Goal: Task Accomplishment & Management: Manage account settings

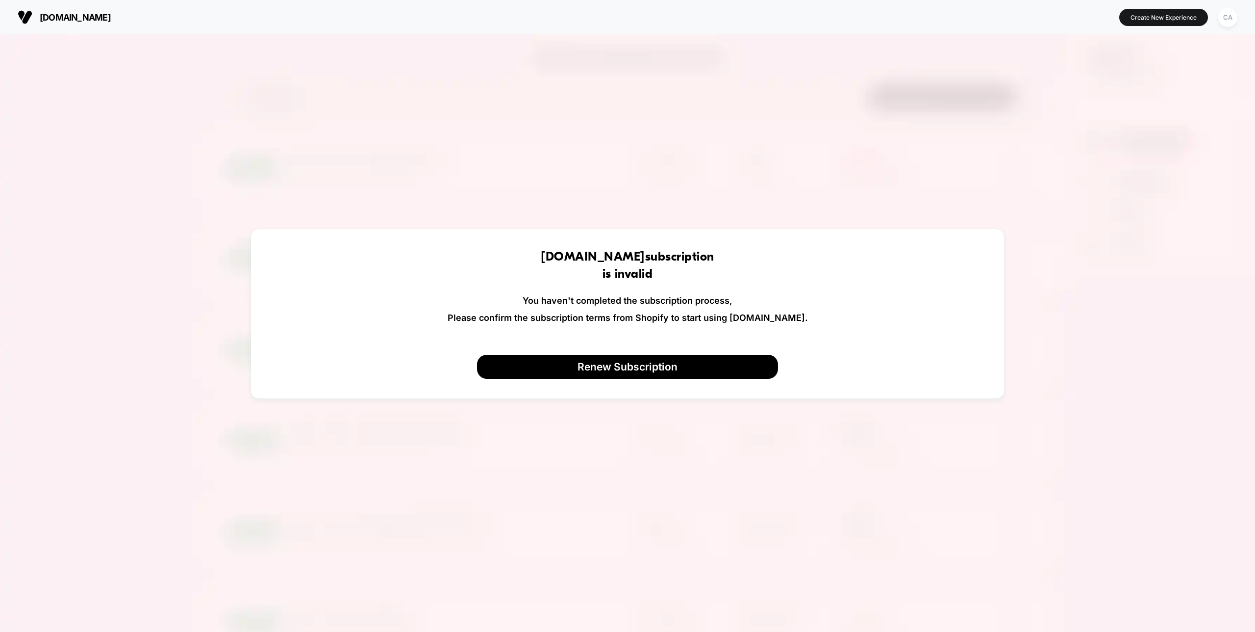
click at [21, 15] on img at bounding box center [25, 17] width 15 height 15
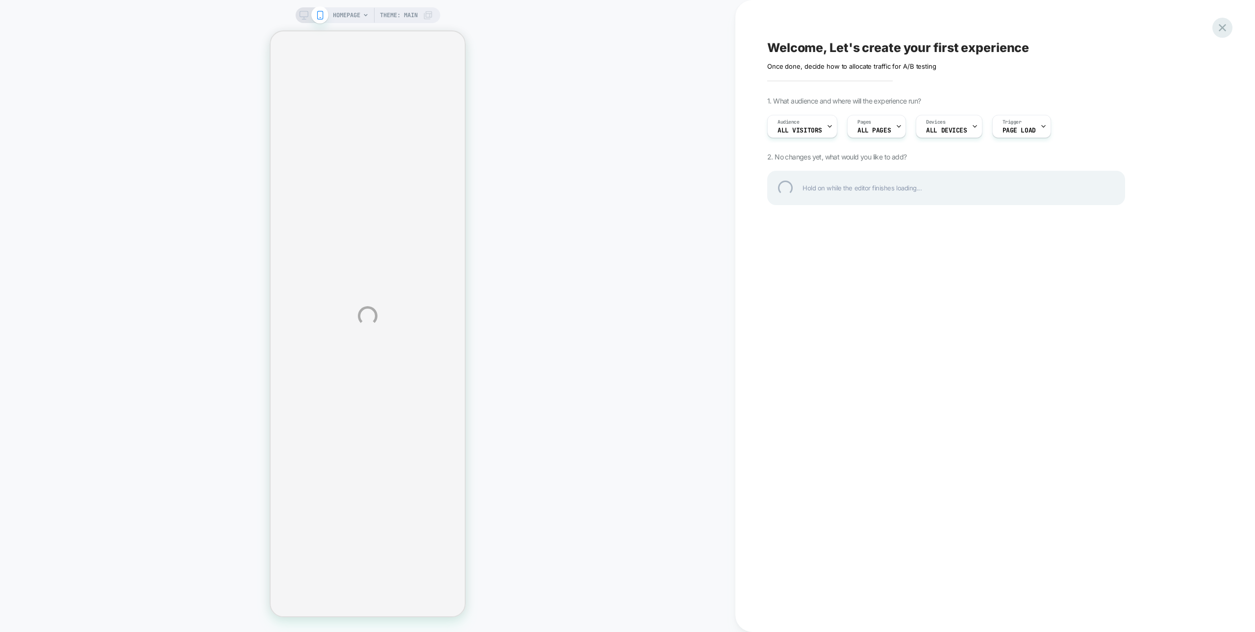
click at [1222, 26] on div at bounding box center [1223, 28] width 20 height 20
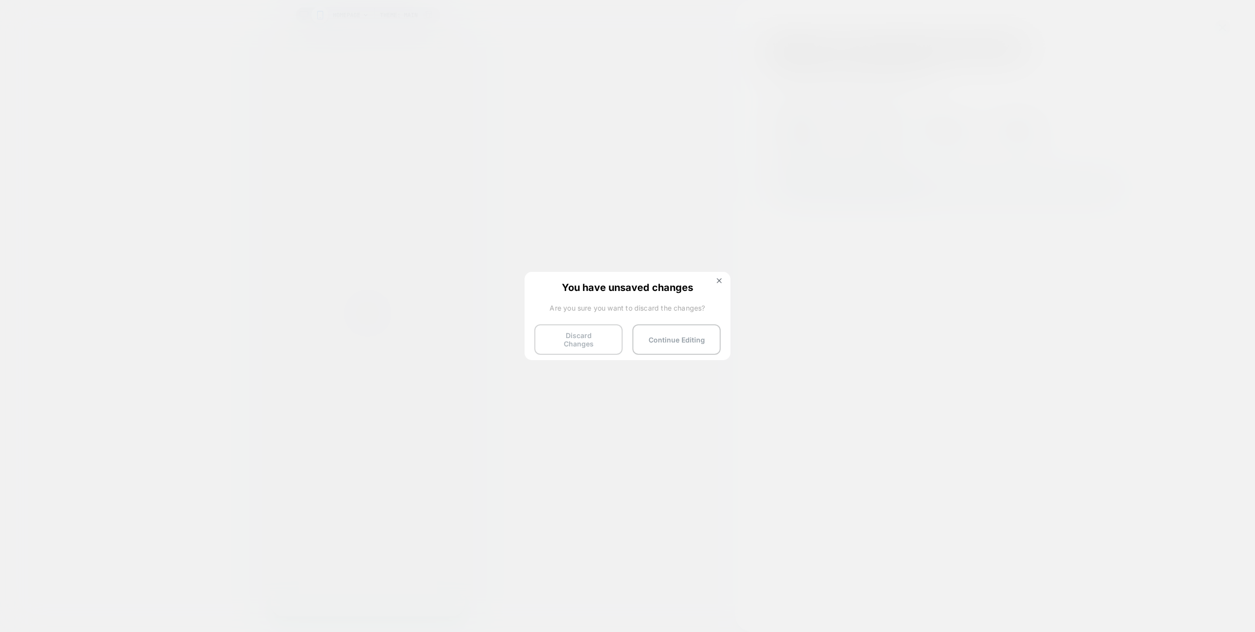
click at [566, 336] on button "Discard Changes" at bounding box center [579, 339] width 88 height 30
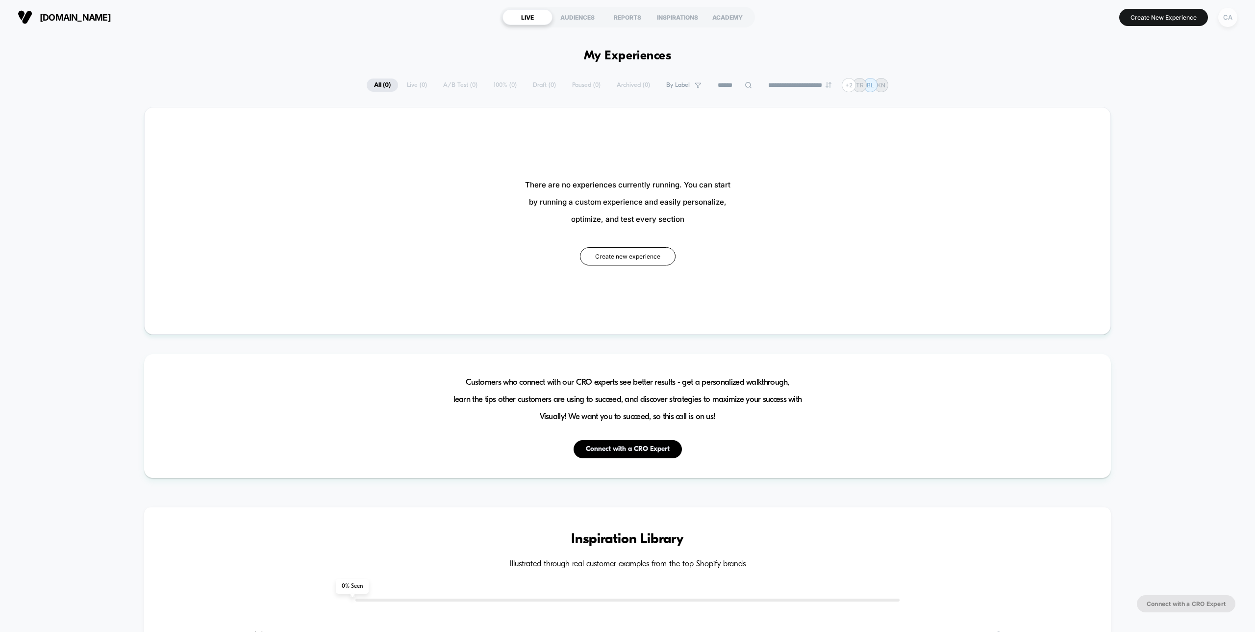
click at [1231, 16] on div "CA" at bounding box center [1228, 17] width 19 height 19
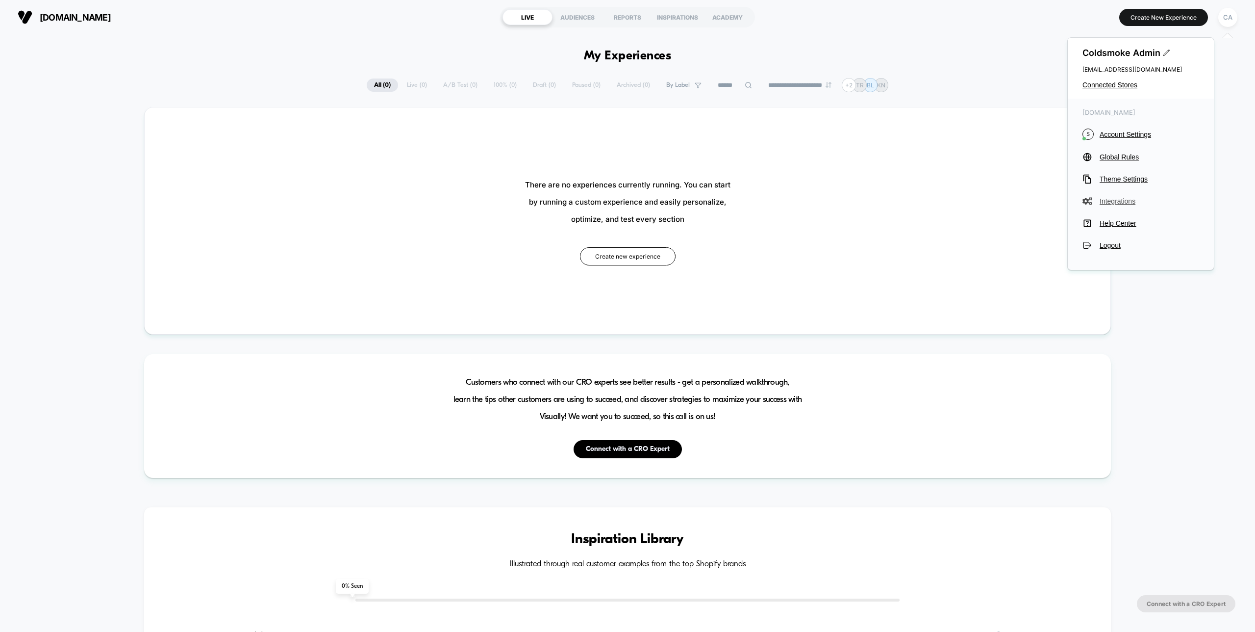
click at [1113, 199] on span "Integrations" at bounding box center [1150, 201] width 100 height 8
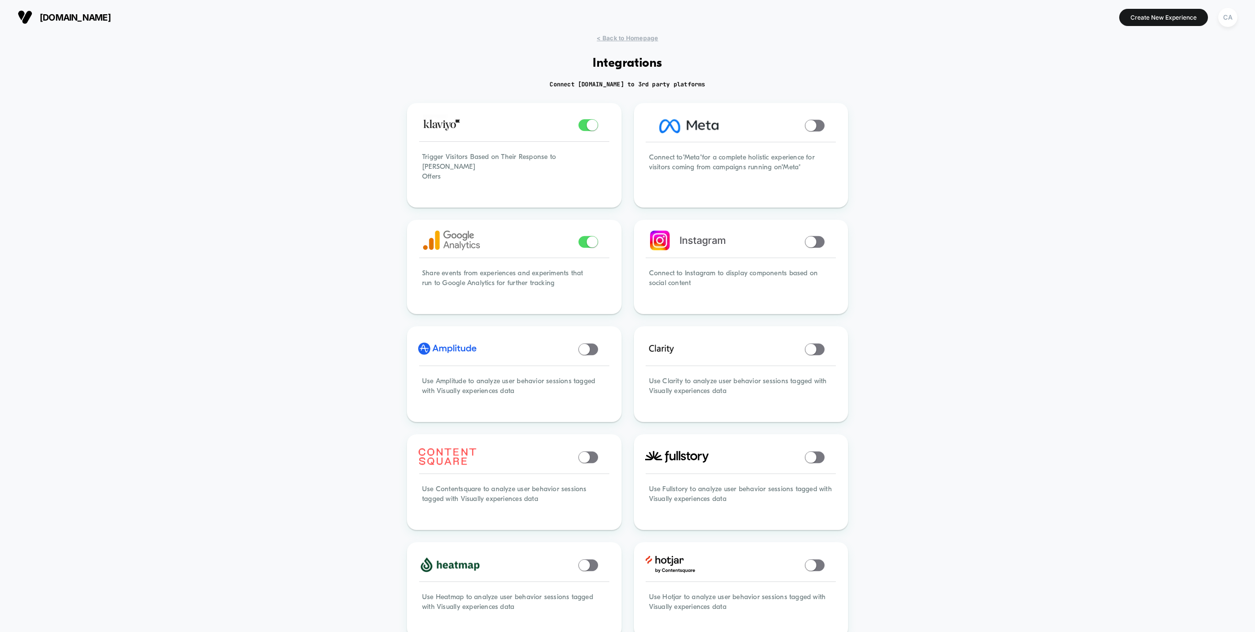
click at [618, 32] on div "[DOMAIN_NAME] [URL][DOMAIN_NAME] Create New Experience CA" at bounding box center [627, 17] width 1255 height 34
click at [618, 36] on span "< Back to Homepage" at bounding box center [627, 37] width 61 height 7
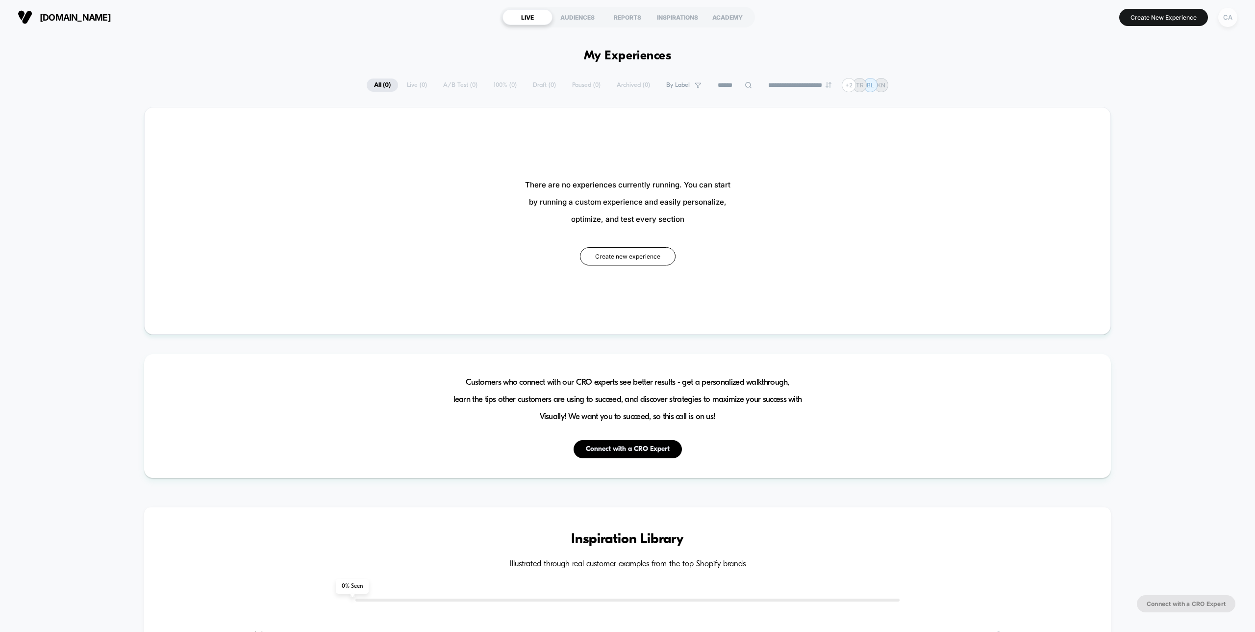
click at [1230, 21] on div "CA" at bounding box center [1228, 17] width 19 height 19
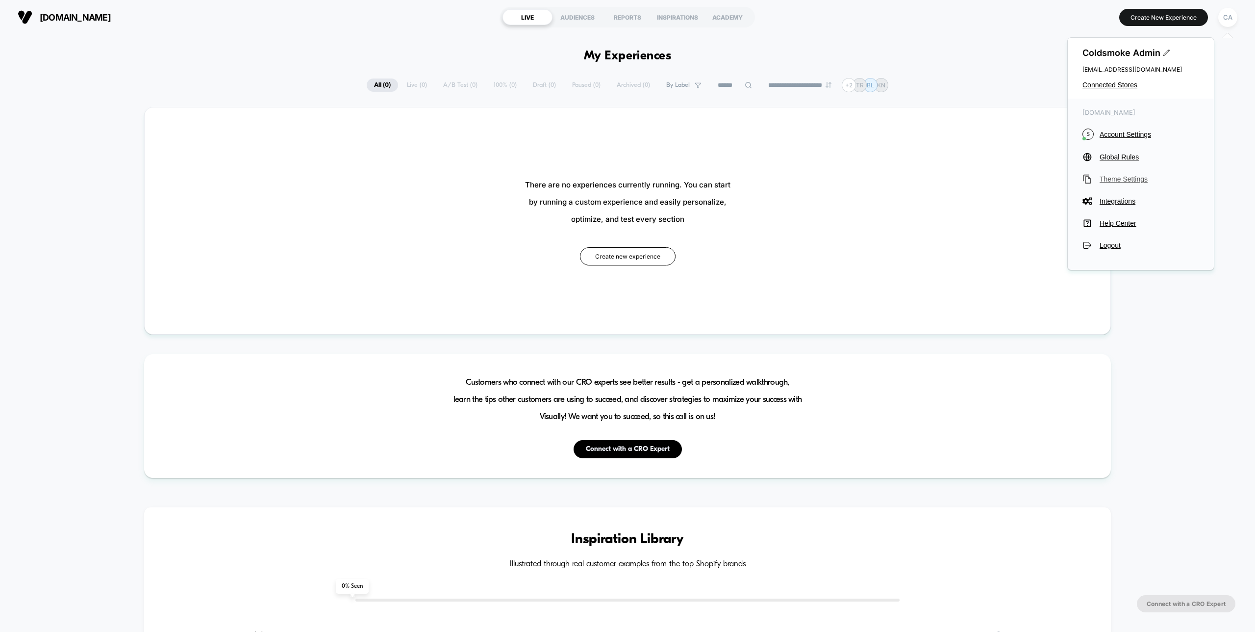
click at [1131, 178] on span "Theme Settings" at bounding box center [1150, 179] width 100 height 8
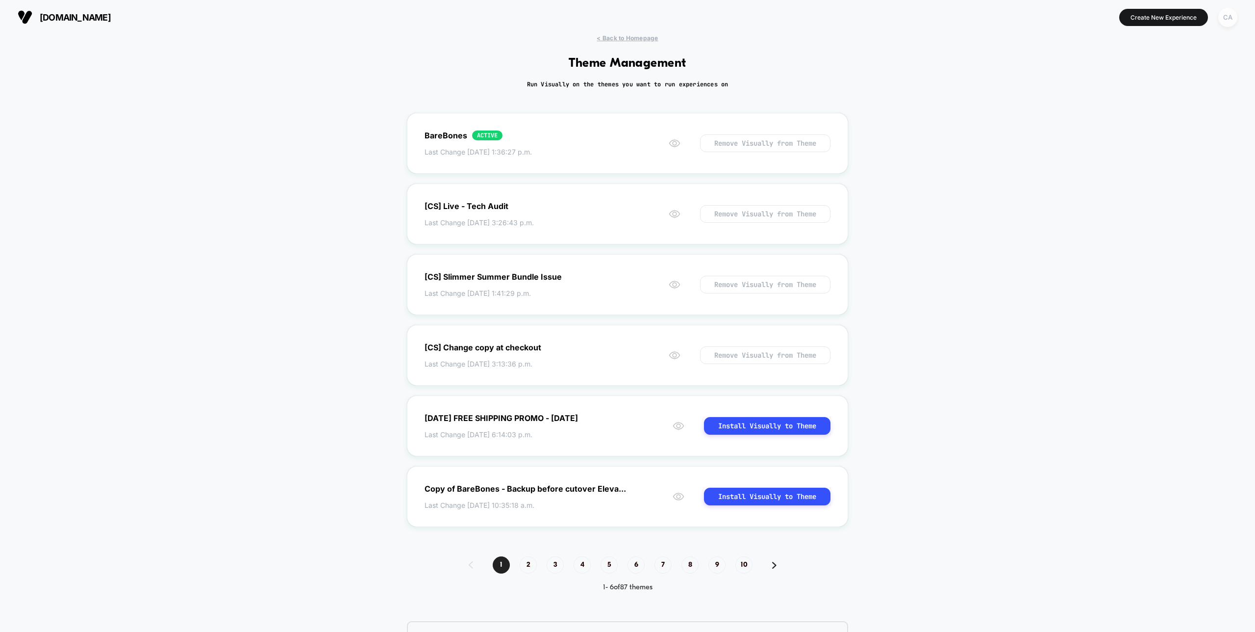
click at [1230, 15] on div "CA" at bounding box center [1228, 17] width 19 height 19
click at [1139, 133] on span "Account Settings" at bounding box center [1150, 134] width 100 height 8
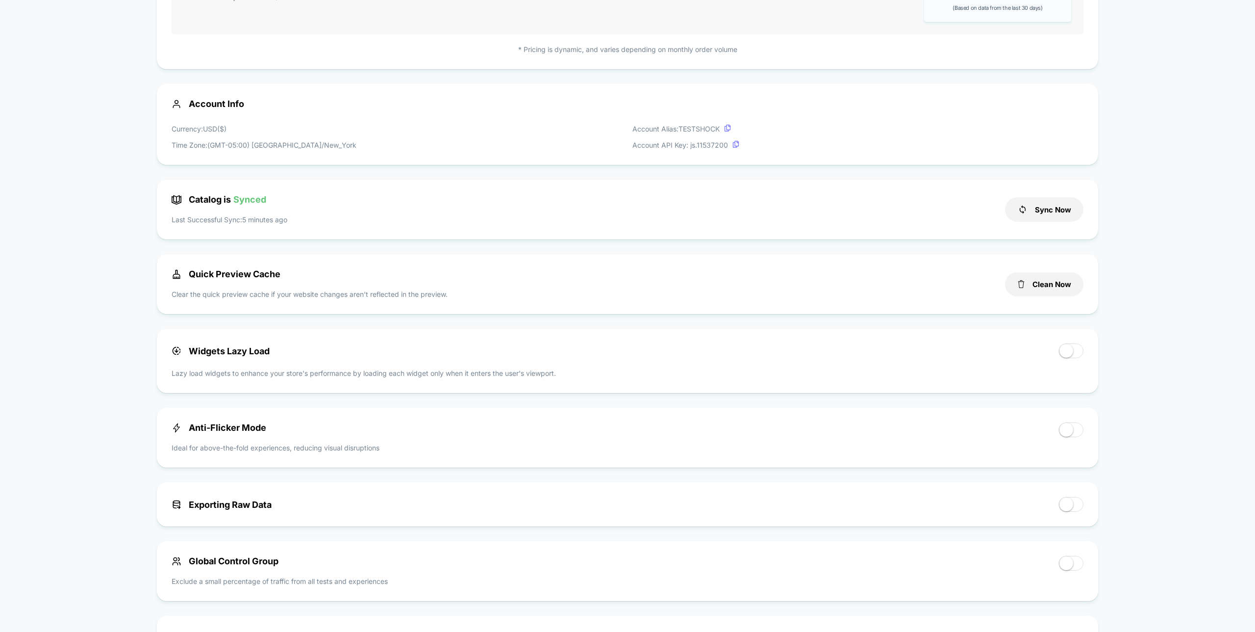
scroll to position [235, 0]
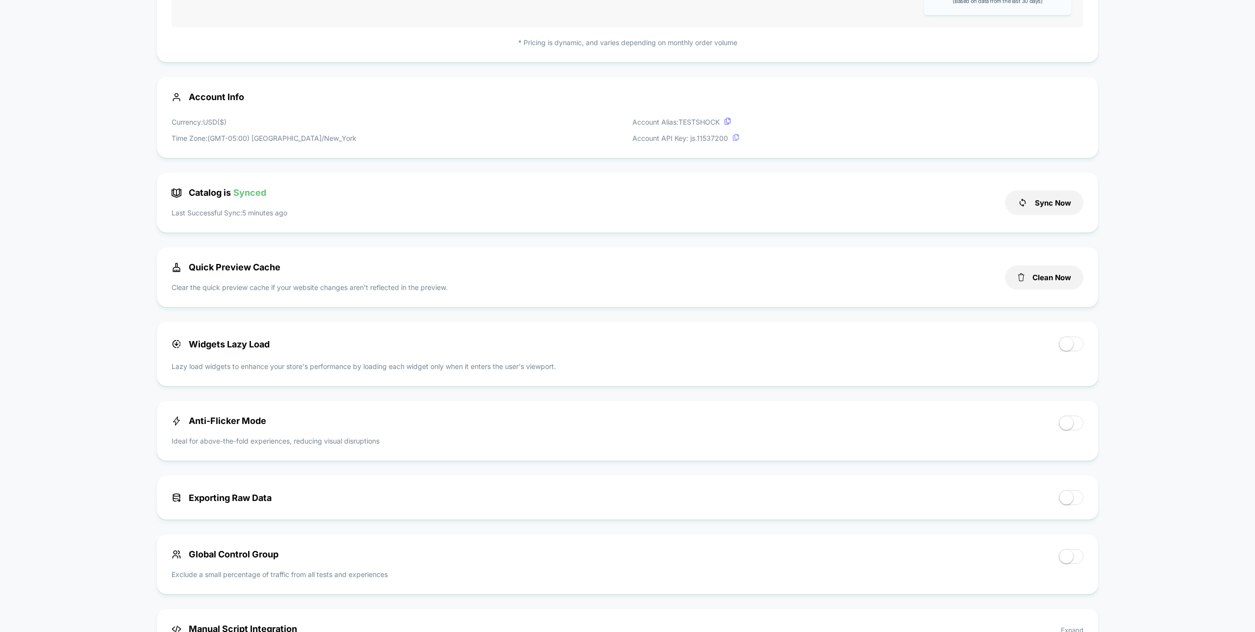
click at [737, 137] on icon at bounding box center [736, 137] width 7 height 7
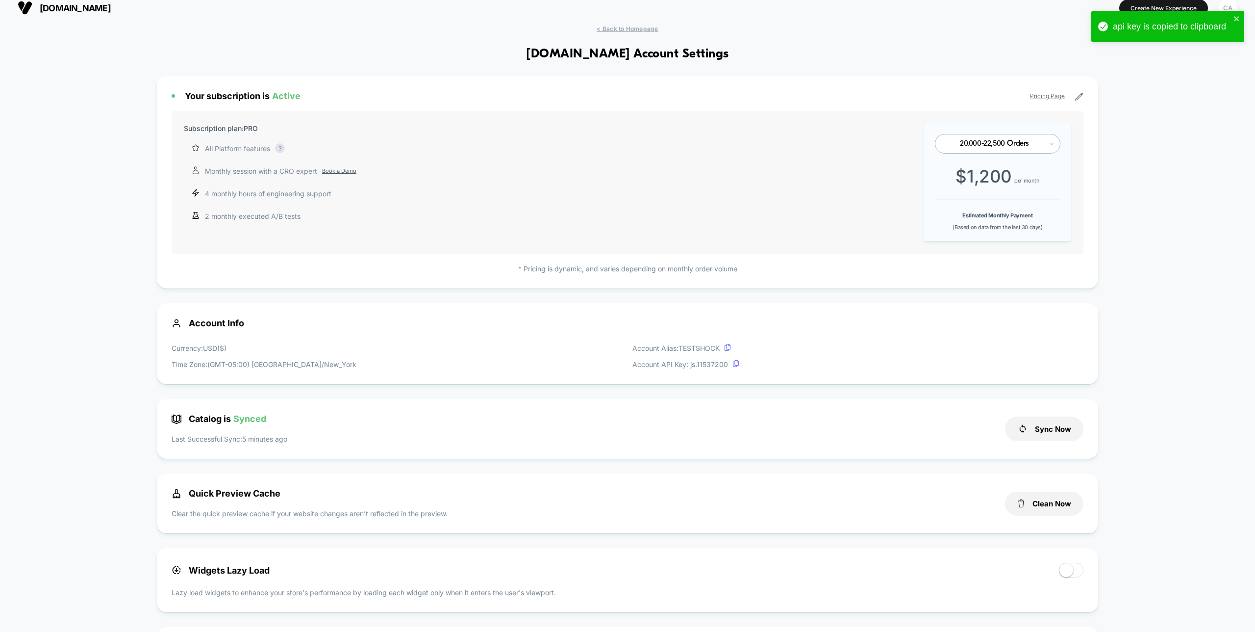
scroll to position [0, 0]
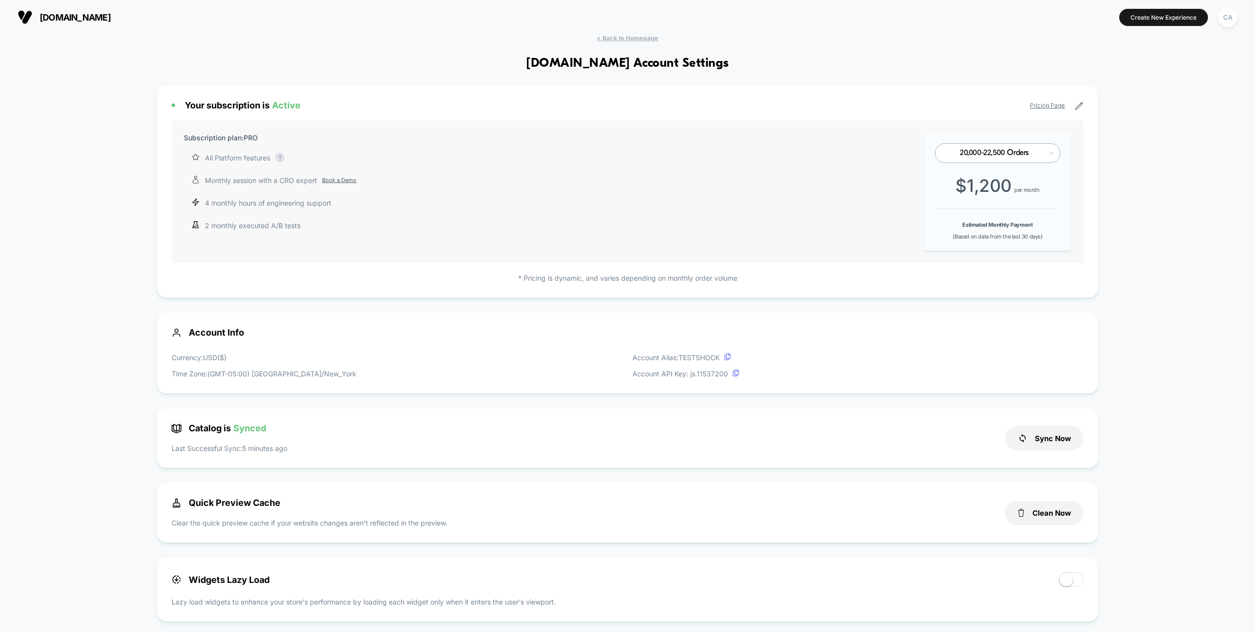
click at [665, 377] on p "Account API Key: js. 11537200" at bounding box center [686, 373] width 107 height 10
click at [687, 379] on p "Account API Key: js. 11537200" at bounding box center [686, 373] width 107 height 10
